Goal: Find specific page/section: Find specific page/section

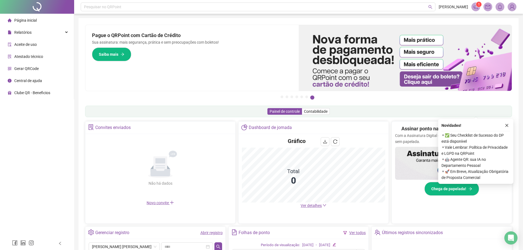
click at [215, 242] on button "button" at bounding box center [217, 246] width 7 height 9
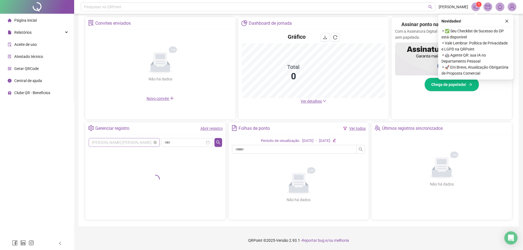
click at [142, 141] on span "[PERSON_NAME] [PERSON_NAME]" at bounding box center [124, 142] width 65 height 8
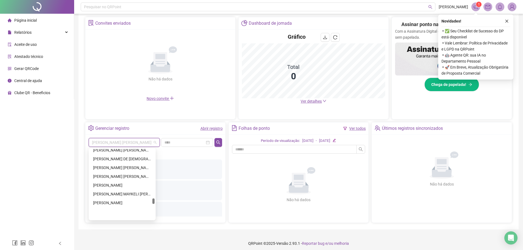
scroll to position [3596, 0]
click at [135, 161] on div "[PERSON_NAME] [PERSON_NAME] [PERSON_NAME]" at bounding box center [122, 160] width 58 height 6
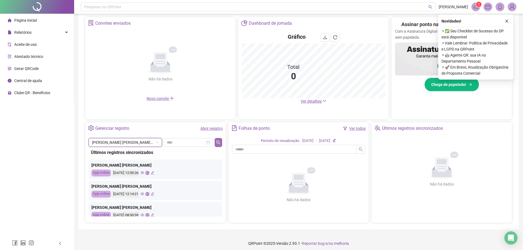
click at [218, 142] on icon "search" at bounding box center [218, 142] width 4 height 4
click at [144, 173] on icon "eye" at bounding box center [143, 173] width 4 height 4
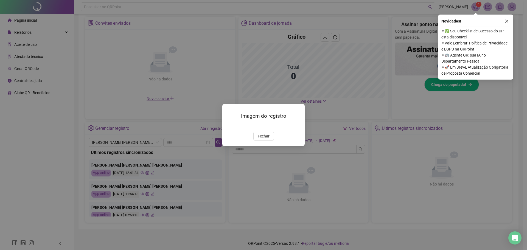
click at [229, 126] on img at bounding box center [229, 126] width 0 height 0
click at [258, 139] on span "Fechar" at bounding box center [264, 136] width 12 height 6
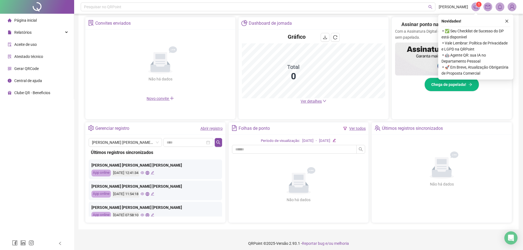
click at [149, 194] on div "[DATE] 11:54:18" at bounding box center [133, 194] width 42 height 7
click at [144, 194] on icon "eye" at bounding box center [143, 194] width 4 height 3
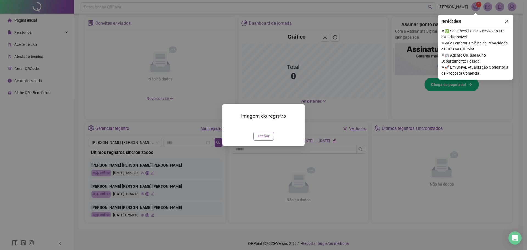
click at [260, 141] on button "Fechar" at bounding box center [263, 136] width 21 height 9
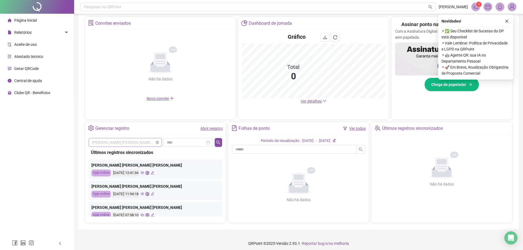
click at [136, 144] on span "[PERSON_NAME] [PERSON_NAME] [PERSON_NAME]" at bounding box center [125, 142] width 67 height 8
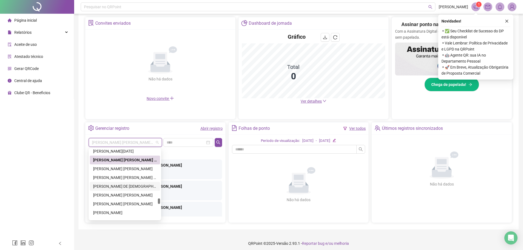
click at [128, 183] on div "[PERSON_NAME] DE [DEMOGRAPHIC_DATA] MONT´ ALVERNE PARENTE" at bounding box center [125, 186] width 70 height 9
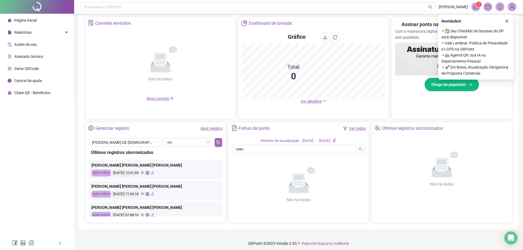
click at [219, 143] on icon "search" at bounding box center [218, 142] width 4 height 4
click at [144, 172] on icon "eye" at bounding box center [143, 173] width 4 height 4
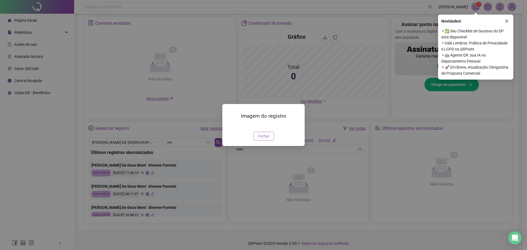
click at [258, 141] on button "Fechar" at bounding box center [263, 136] width 21 height 9
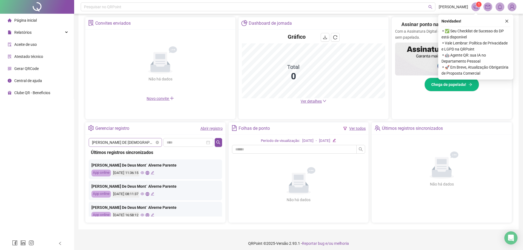
click at [152, 141] on span "[PERSON_NAME] DE [DEMOGRAPHIC_DATA] MONT´ ALVERNE PARENTE" at bounding box center [125, 142] width 67 height 8
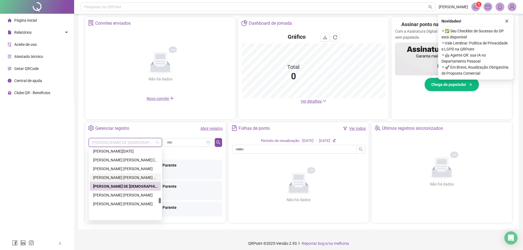
scroll to position [3569, 0]
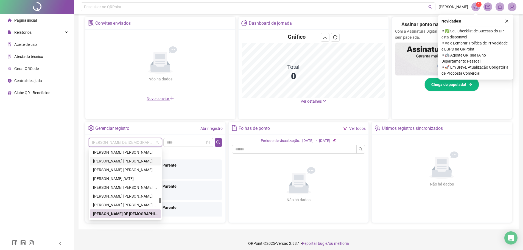
click at [122, 165] on div "[PERSON_NAME] [PERSON_NAME]" at bounding box center [125, 161] width 71 height 9
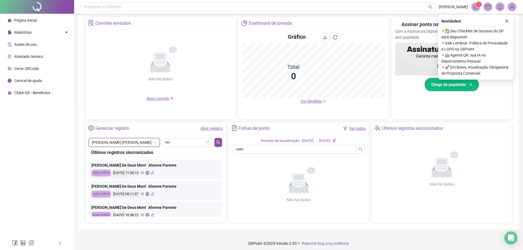
click at [222, 141] on div "[PERSON_NAME] DE [PERSON_NAME] [PERSON_NAME] Últimos registros sincronizados [P…" at bounding box center [155, 179] width 140 height 88
drag, startPoint x: 219, startPoint y: 142, endPoint x: 209, endPoint y: 146, distance: 11.1
click at [219, 142] on icon "search" at bounding box center [218, 142] width 4 height 4
click at [144, 172] on icon "eye" at bounding box center [143, 173] width 4 height 4
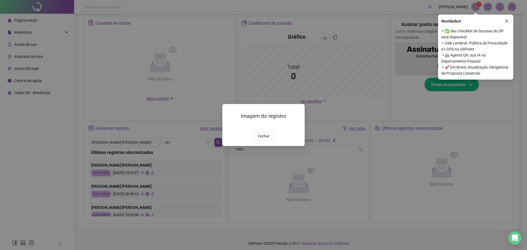
click at [229, 126] on img at bounding box center [229, 126] width 0 height 0
click at [270, 141] on button "Fechar" at bounding box center [263, 136] width 21 height 9
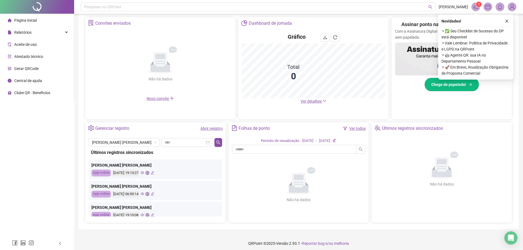
click at [144, 195] on icon "eye" at bounding box center [143, 194] width 4 height 4
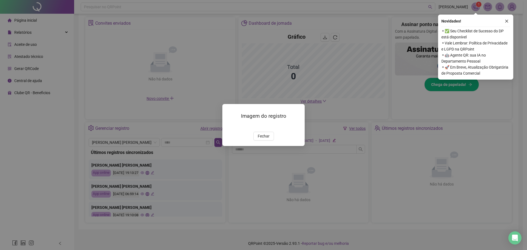
click at [229, 126] on img at bounding box center [229, 126] width 0 height 0
click at [265, 139] on span "Fechar" at bounding box center [264, 136] width 12 height 6
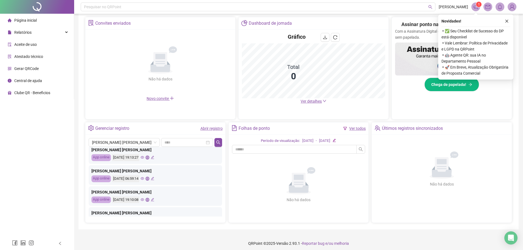
scroll to position [27, 0]
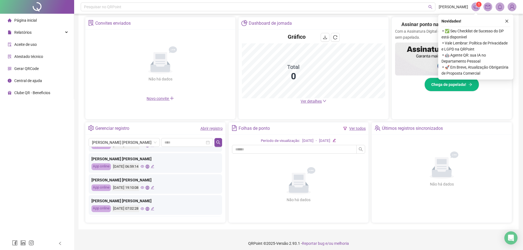
click at [144, 209] on icon "eye" at bounding box center [143, 209] width 4 height 4
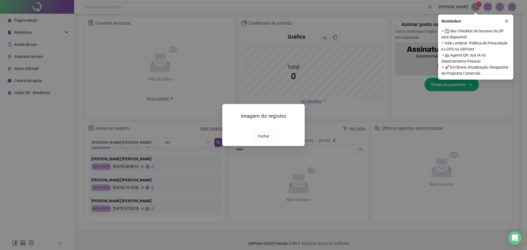
click at [229, 126] on img at bounding box center [229, 126] width 0 height 0
click at [262, 139] on span "Fechar" at bounding box center [264, 136] width 12 height 6
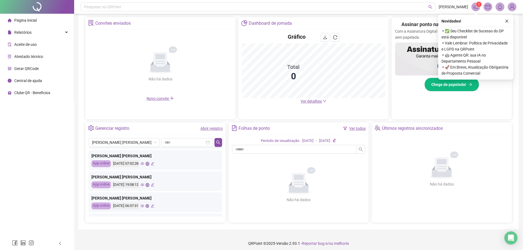
scroll to position [82, 0]
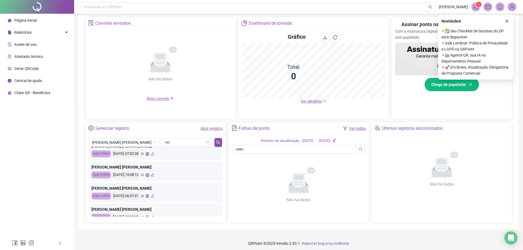
click at [144, 175] on icon "eye" at bounding box center [143, 175] width 4 height 4
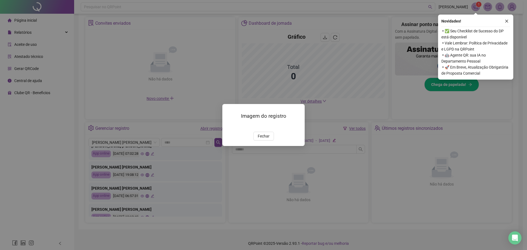
click at [229, 126] on img at bounding box center [229, 126] width 0 height 0
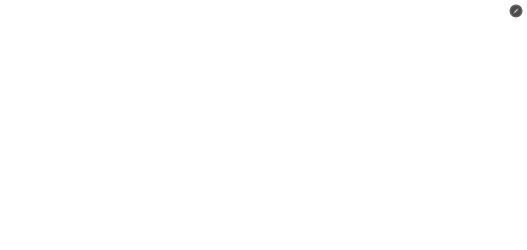
click at [515, 13] on icon "Minimize image" at bounding box center [516, 11] width 6 height 6
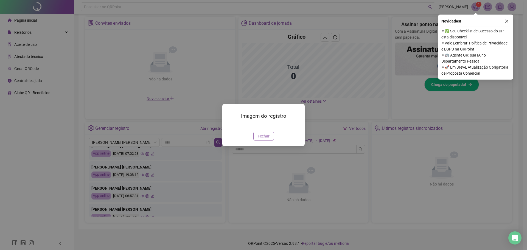
click at [255, 141] on button "Fechar" at bounding box center [263, 136] width 21 height 9
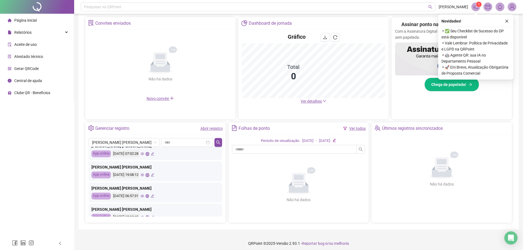
click at [144, 177] on icon "eye" at bounding box center [143, 175] width 4 height 4
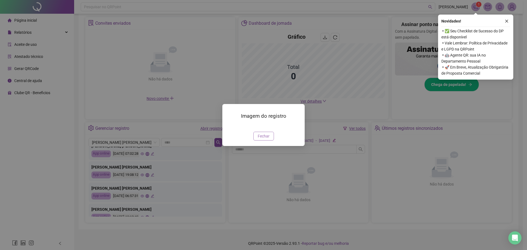
click at [266, 139] on span "Fechar" at bounding box center [264, 136] width 12 height 6
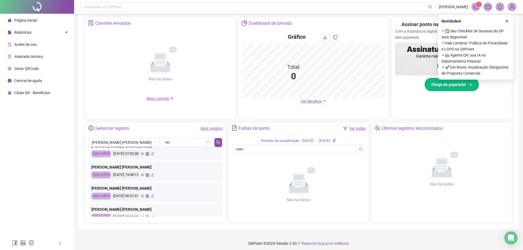
click at [144, 196] on icon "eye" at bounding box center [143, 196] width 4 height 3
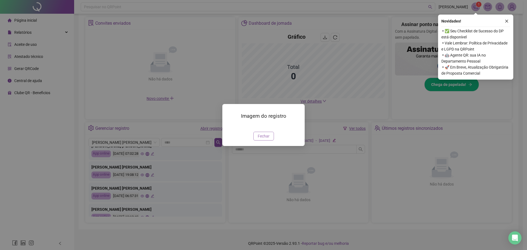
click at [262, 139] on span "Fechar" at bounding box center [264, 136] width 12 height 6
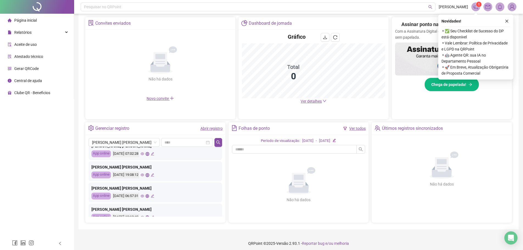
click at [130, 147] on div "[PERSON_NAME] [PERSON_NAME]" at bounding box center [155, 146] width 128 height 6
click at [127, 140] on span "[PERSON_NAME] [PERSON_NAME]" at bounding box center [124, 142] width 65 height 8
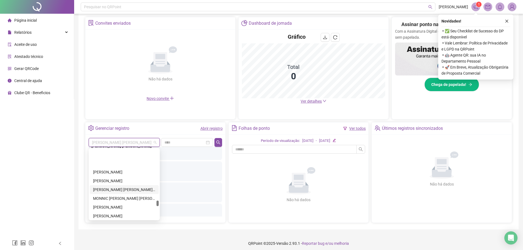
scroll to position [3789, 0]
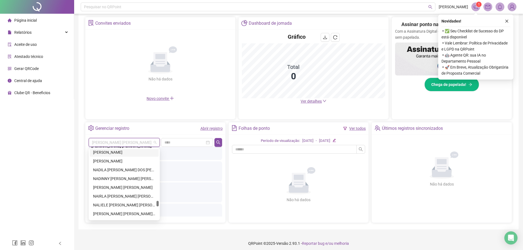
click at [111, 153] on div "[PERSON_NAME]" at bounding box center [124, 152] width 62 height 6
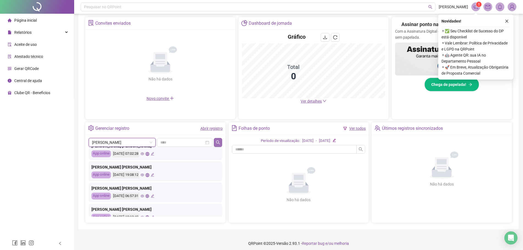
click at [217, 144] on icon "search" at bounding box center [218, 142] width 4 height 4
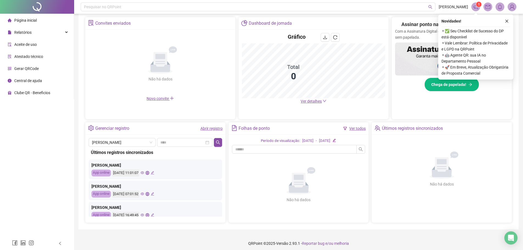
click at [144, 173] on icon "eye" at bounding box center [143, 173] width 4 height 4
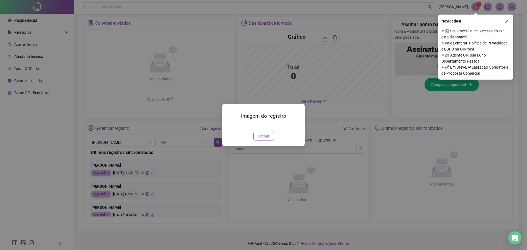
click at [268, 139] on span "Fechar" at bounding box center [264, 136] width 12 height 6
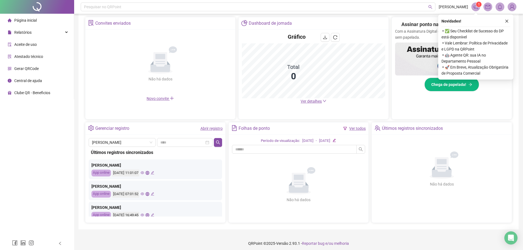
click at [144, 174] on icon "eye" at bounding box center [143, 173] width 4 height 3
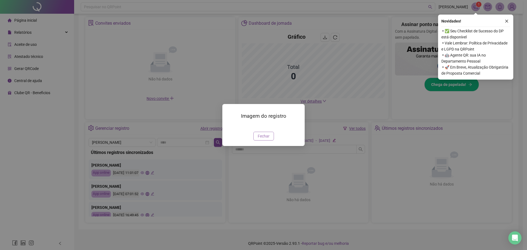
click at [264, 139] on span "Fechar" at bounding box center [264, 136] width 12 height 6
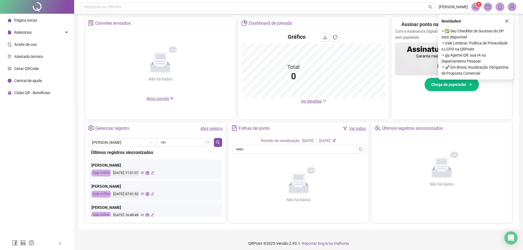
click at [144, 194] on icon "eye" at bounding box center [143, 194] width 4 height 4
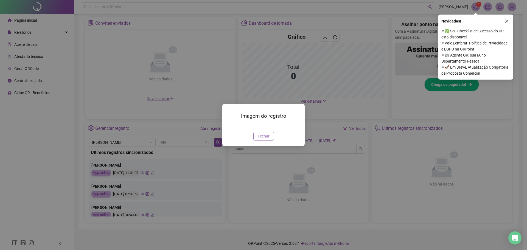
click at [267, 139] on span "Fechar" at bounding box center [264, 136] width 12 height 6
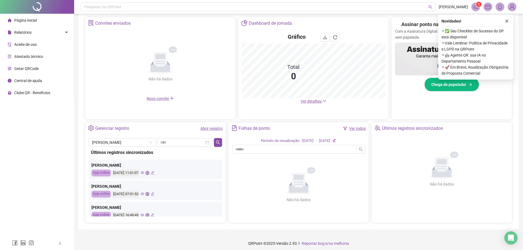
click at [149, 194] on icon "global" at bounding box center [148, 194] width 4 height 4
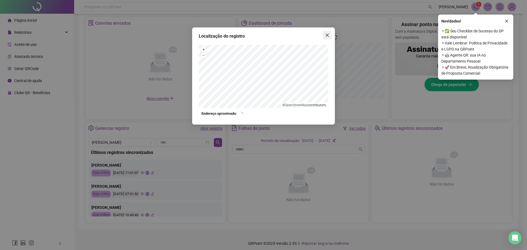
click at [328, 38] on button "Close" at bounding box center [327, 35] width 9 height 9
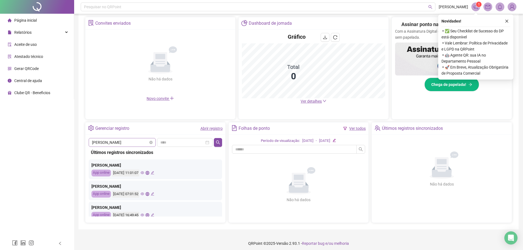
click at [143, 145] on span "[PERSON_NAME]" at bounding box center [122, 142] width 60 height 8
type input "********"
click at [130, 161] on div "[PERSON_NAME] [PERSON_NAME]" at bounding box center [122, 162] width 58 height 6
click at [215, 139] on button "button" at bounding box center [217, 142] width 7 height 9
